Goal: Check status: Check status

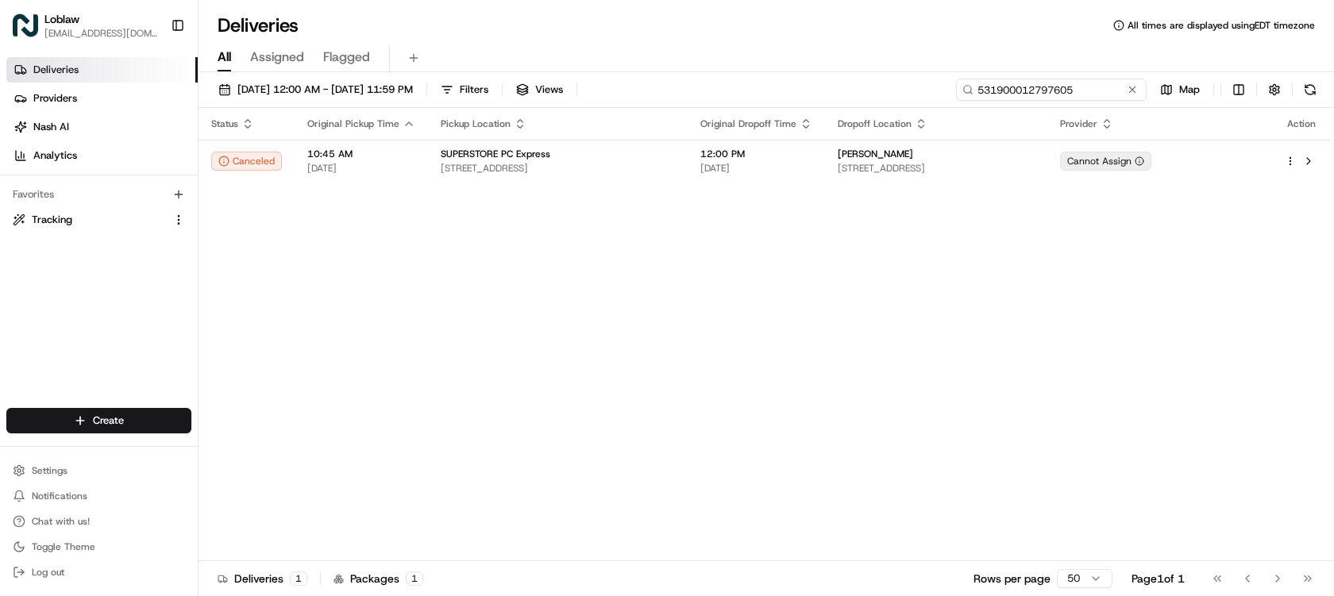
click at [1107, 82] on input "531900012797605" at bounding box center [1051, 90] width 191 height 22
paste input "3279"
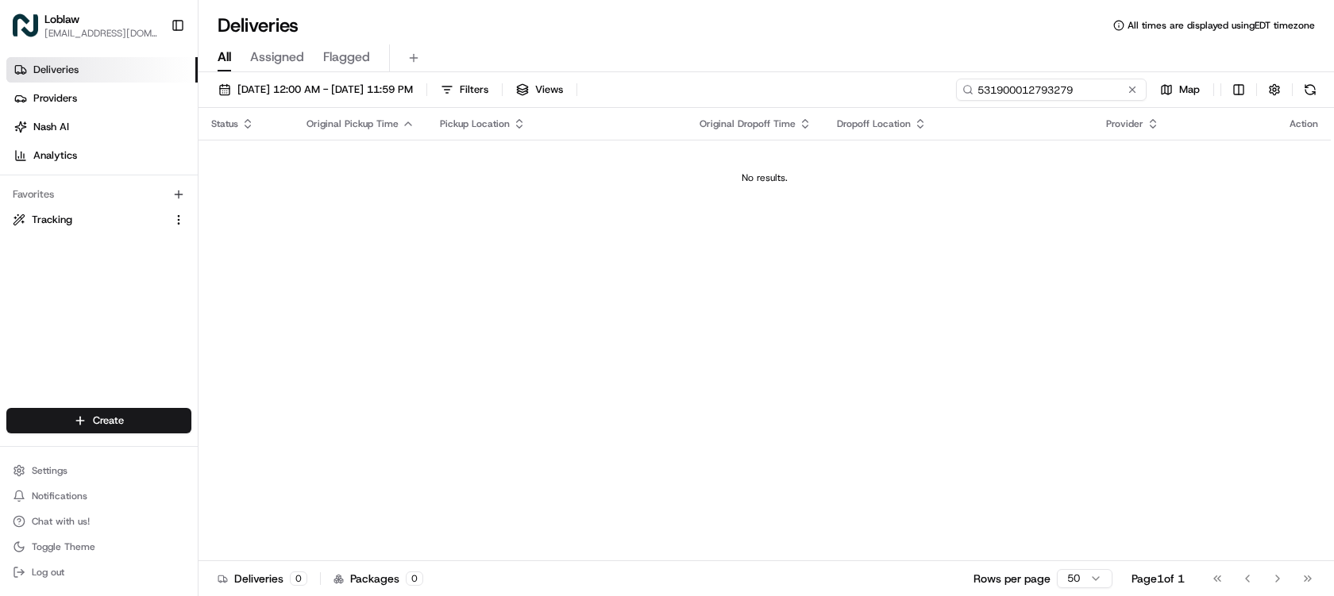
type input "531900012793279"
click at [430, 75] on div "Aug 20 2025 12:00 AM - Aug 20 2025 11:59 PM Filters Views 531900012793279 Map S…" at bounding box center [765, 335] width 1135 height 527
click at [413, 94] on span "Aug 20 2025 12:00 AM - Aug 20 2025 11:59 PM" at bounding box center [324, 90] width 175 height 14
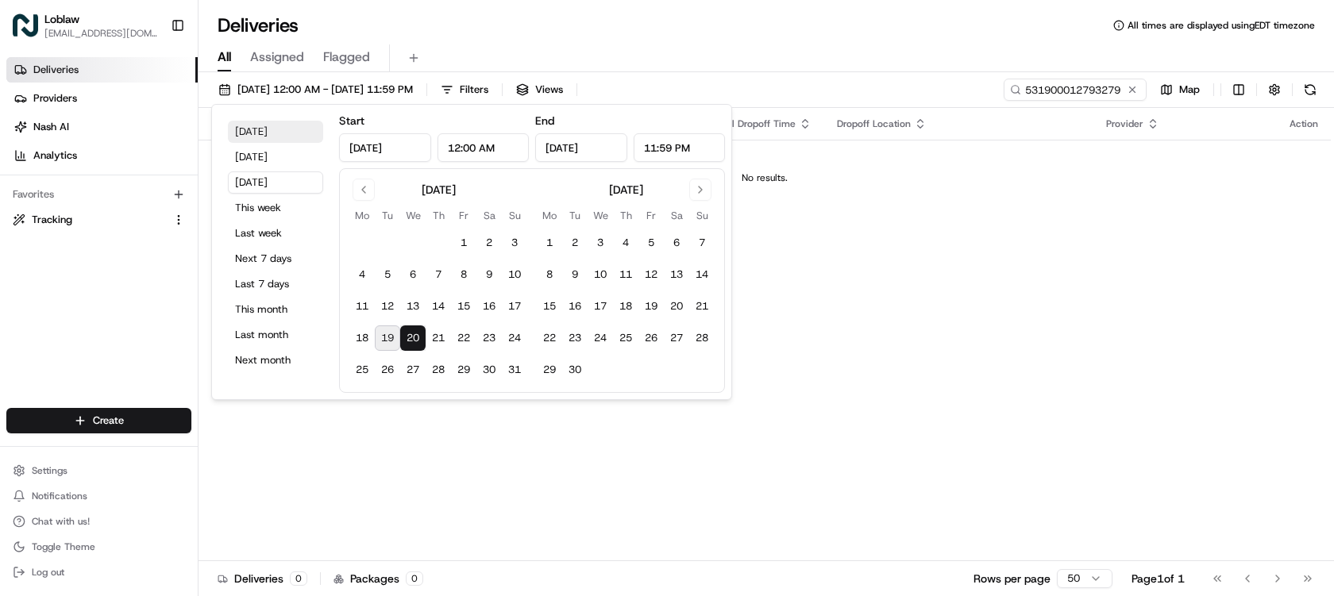
click at [263, 131] on button "Today" at bounding box center [275, 132] width 95 height 22
type input "Aug 19, 2025"
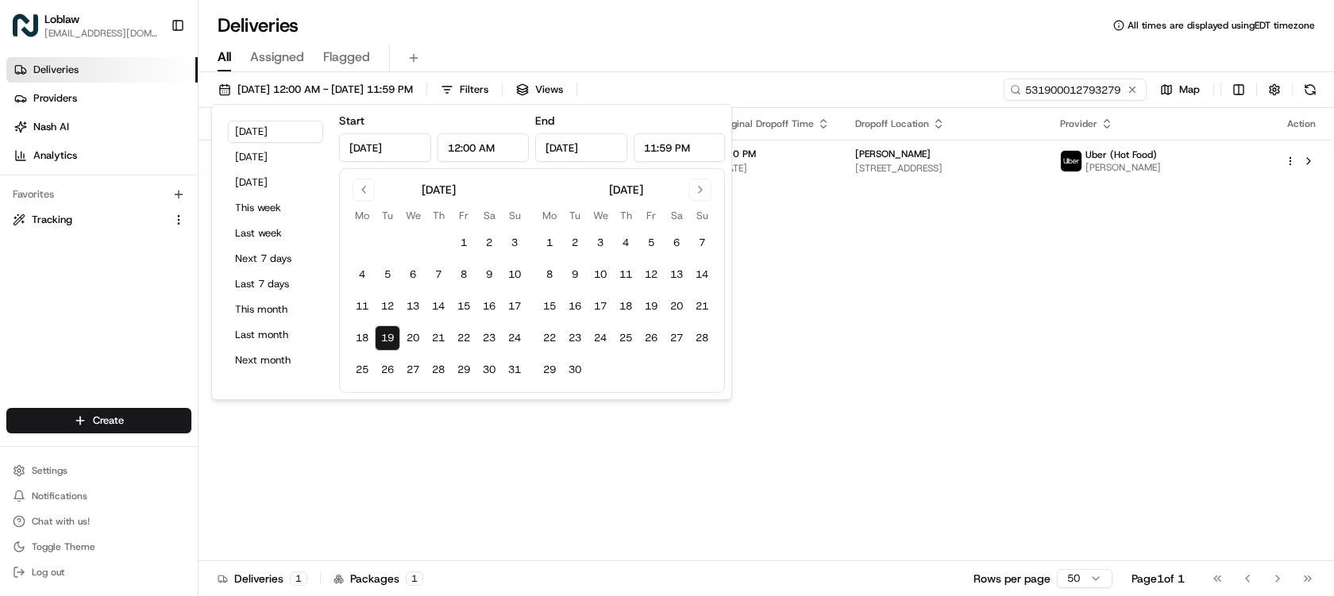
click at [856, 59] on div "All Assigned Flagged" at bounding box center [765, 58] width 1135 height 28
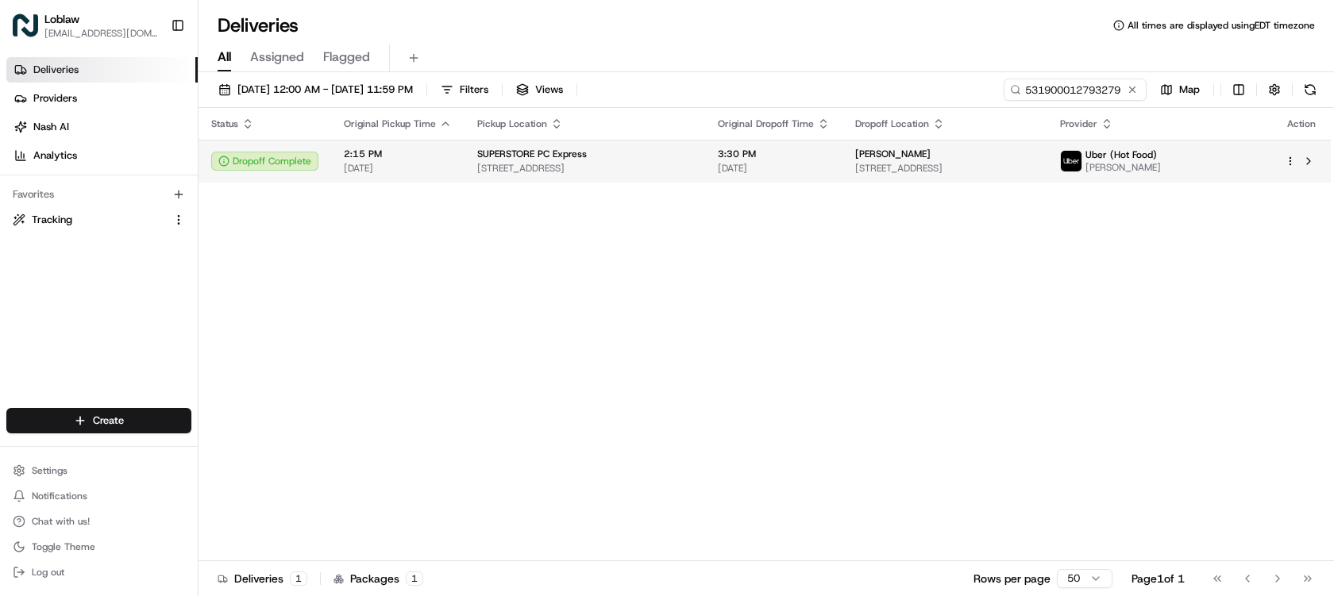
click at [905, 165] on span "[STREET_ADDRESS]" at bounding box center [944, 168] width 179 height 13
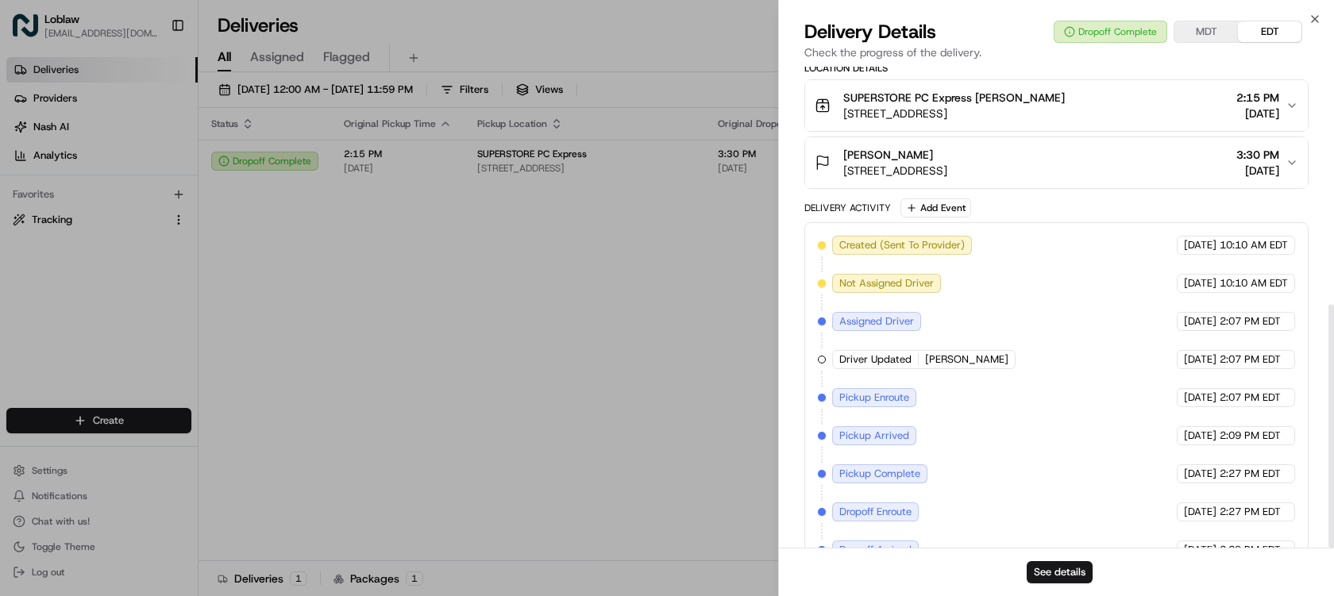
scroll to position [470, 0]
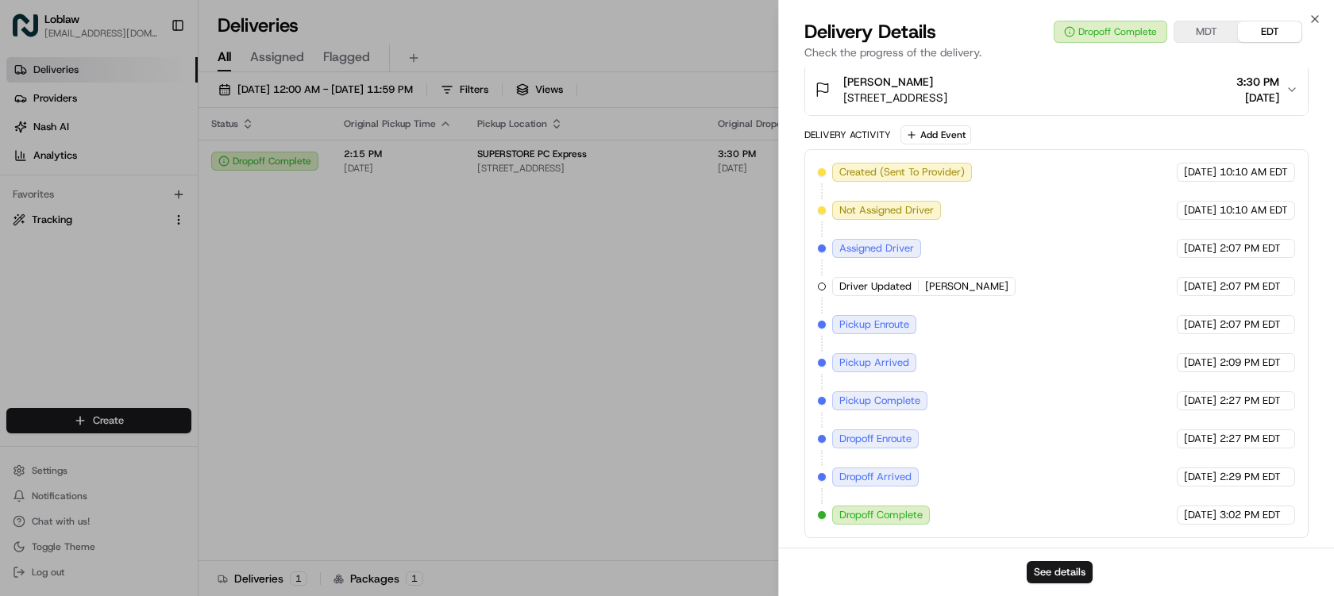
click at [1322, 18] on div "Close Delivery Details Dropoff Complete MDT EDT Check the progress of the deliv…" at bounding box center [1056, 298] width 556 height 596
drag, startPoint x: 1304, startPoint y: 23, endPoint x: 1313, endPoint y: 16, distance: 11.3
click at [1304, 24] on div "Delivery Details Dropoff Complete MDT EDT" at bounding box center [1056, 31] width 504 height 25
click at [1313, 14] on icon "button" at bounding box center [1314, 19] width 13 height 13
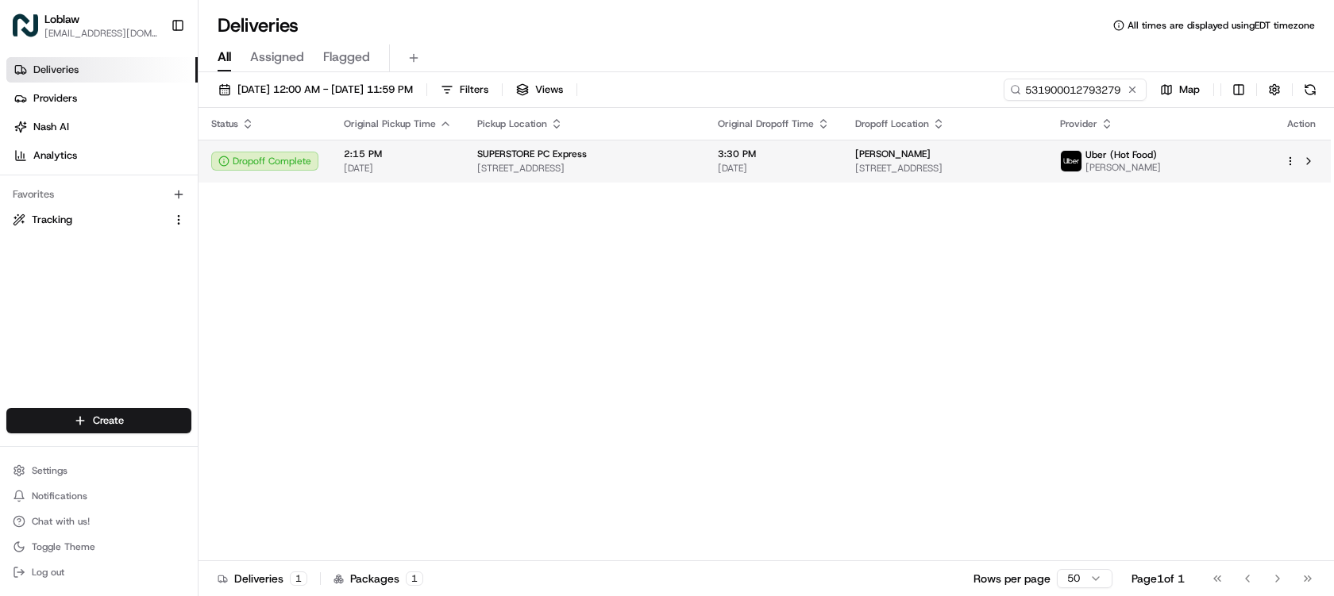
click at [845, 168] on td "Chelsey Koch 6440 Centre St NE #28, Calgary, AB T2K 5C5, Canada" at bounding box center [944, 161] width 205 height 43
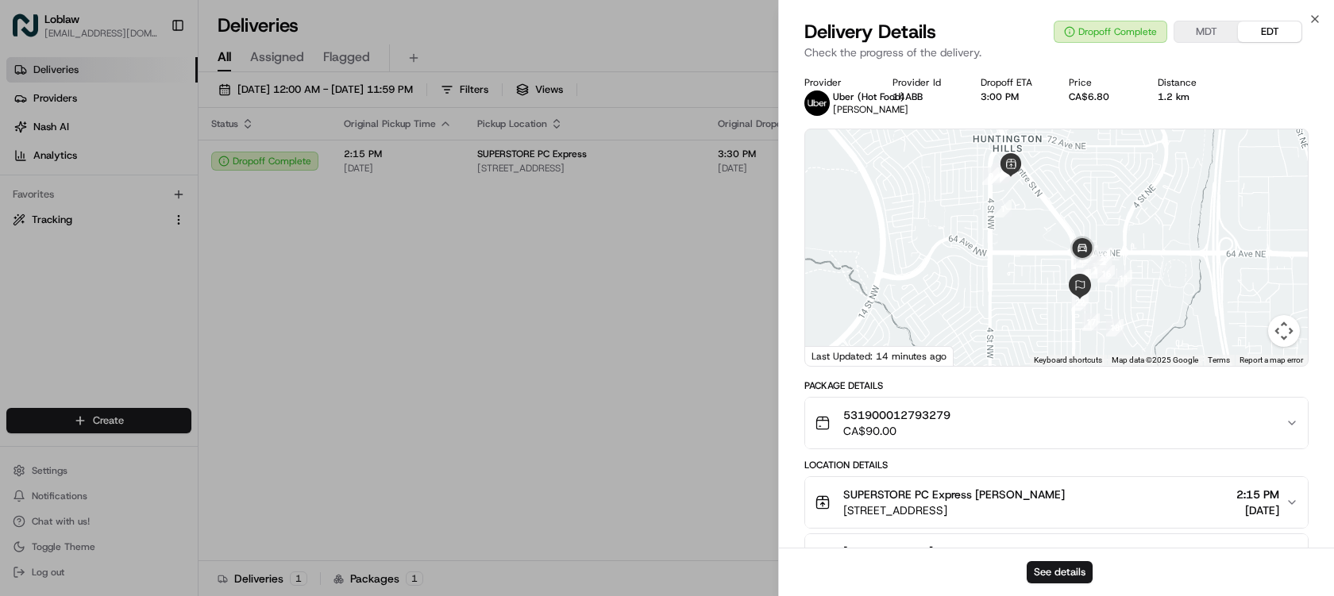
click at [1294, 423] on icon "button" at bounding box center [1291, 423] width 13 height 13
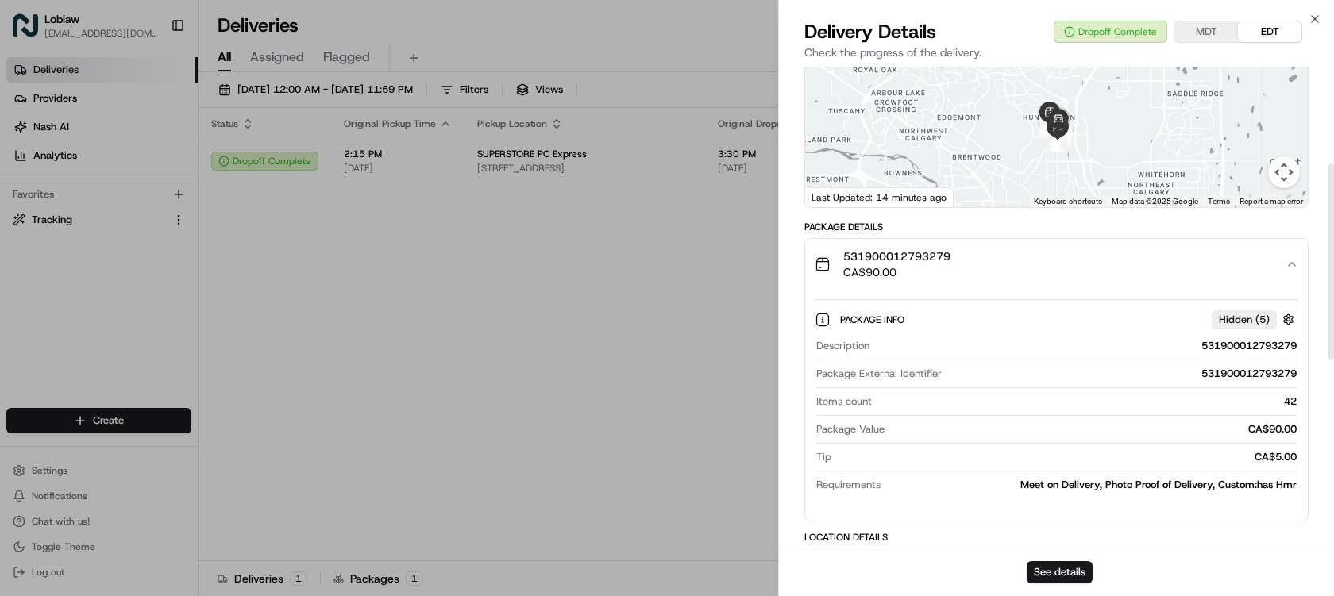
scroll to position [238, 0]
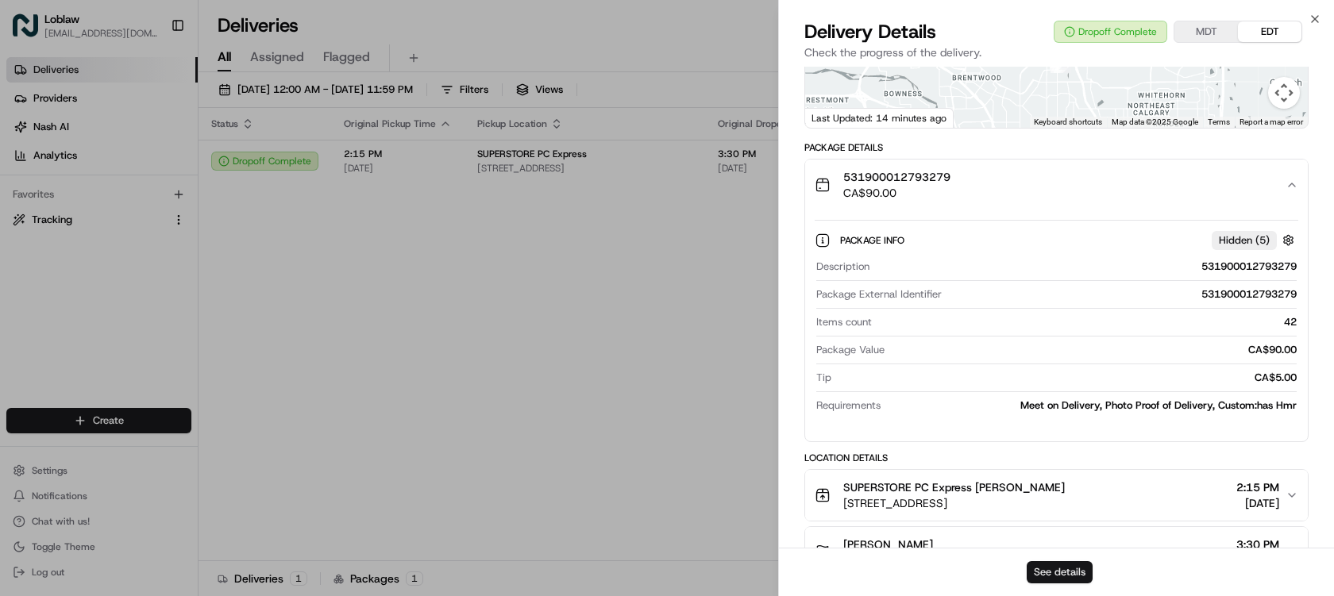
click at [1081, 572] on button "See details" at bounding box center [1059, 572] width 66 height 22
click at [1318, 17] on icon "button" at bounding box center [1314, 19] width 13 height 13
